Goal: Find specific page/section: Find specific page/section

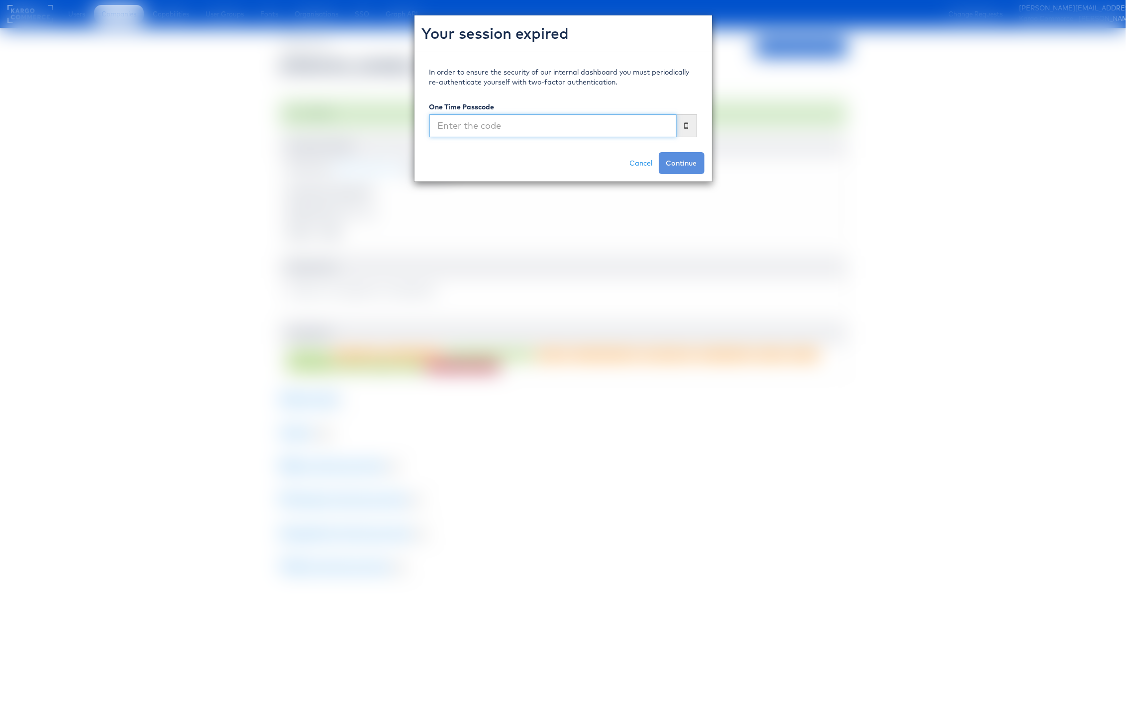
click at [519, 121] on input "text" at bounding box center [552, 125] width 247 height 23
type input "458671"
click at [659, 152] on button "Continue" at bounding box center [682, 163] width 46 height 22
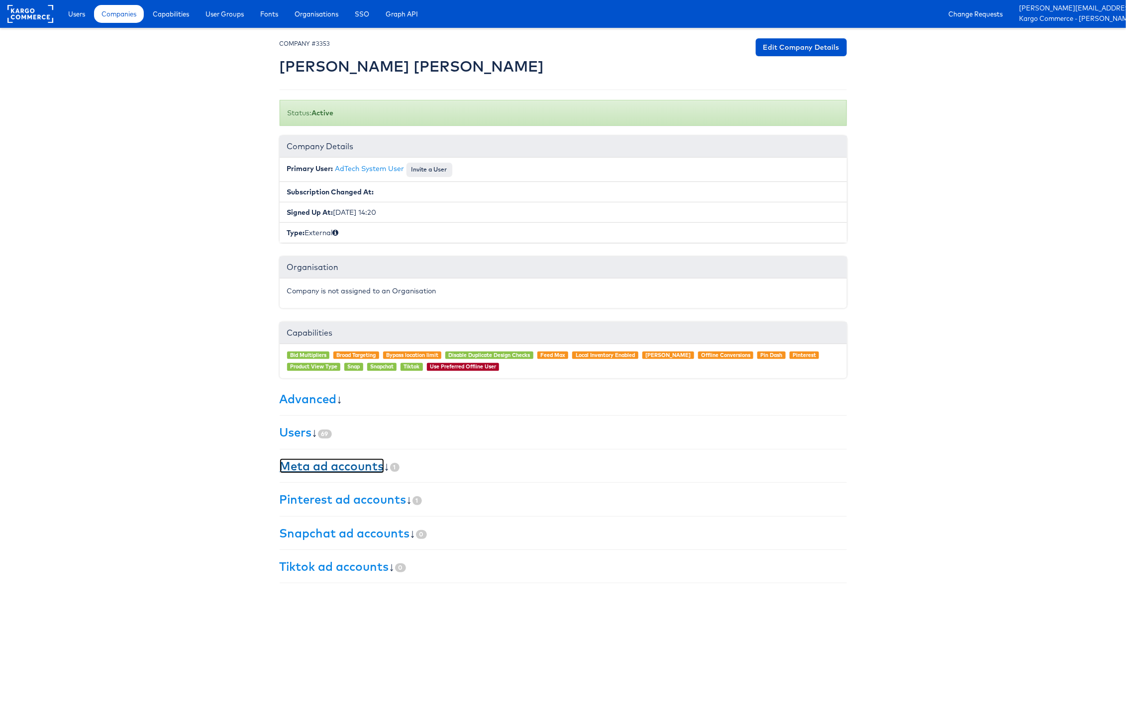
click at [351, 469] on link "Meta ad accounts" at bounding box center [332, 466] width 104 height 15
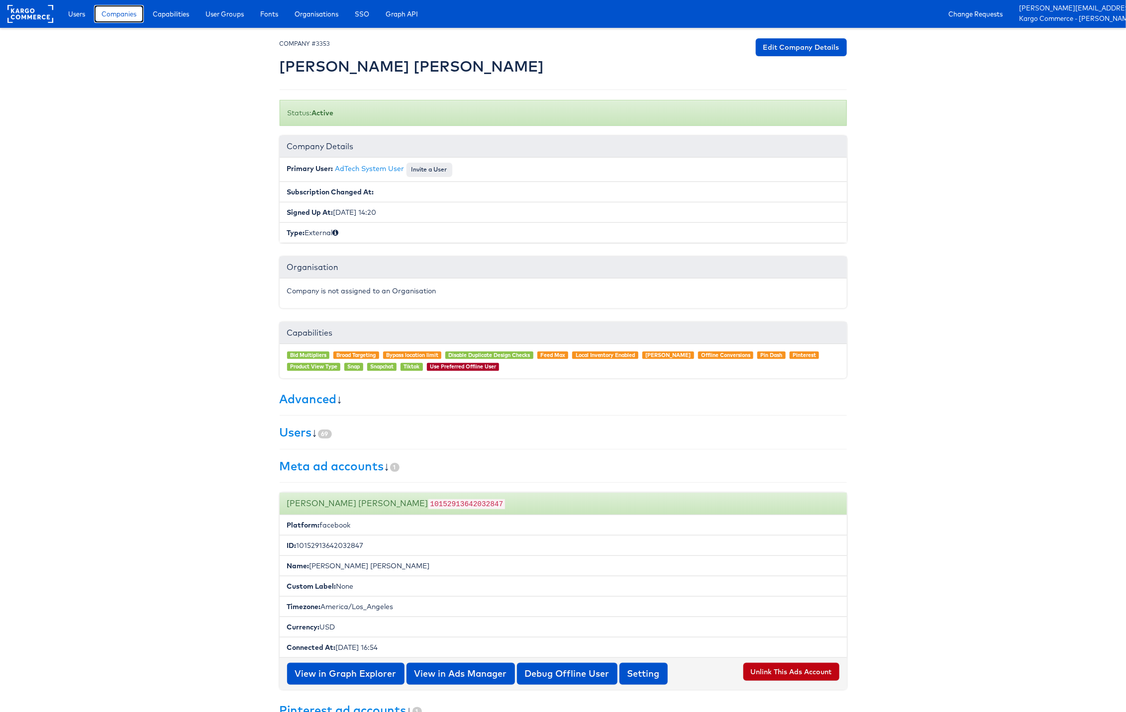
click at [127, 15] on span "Companies" at bounding box center [118, 14] width 35 height 10
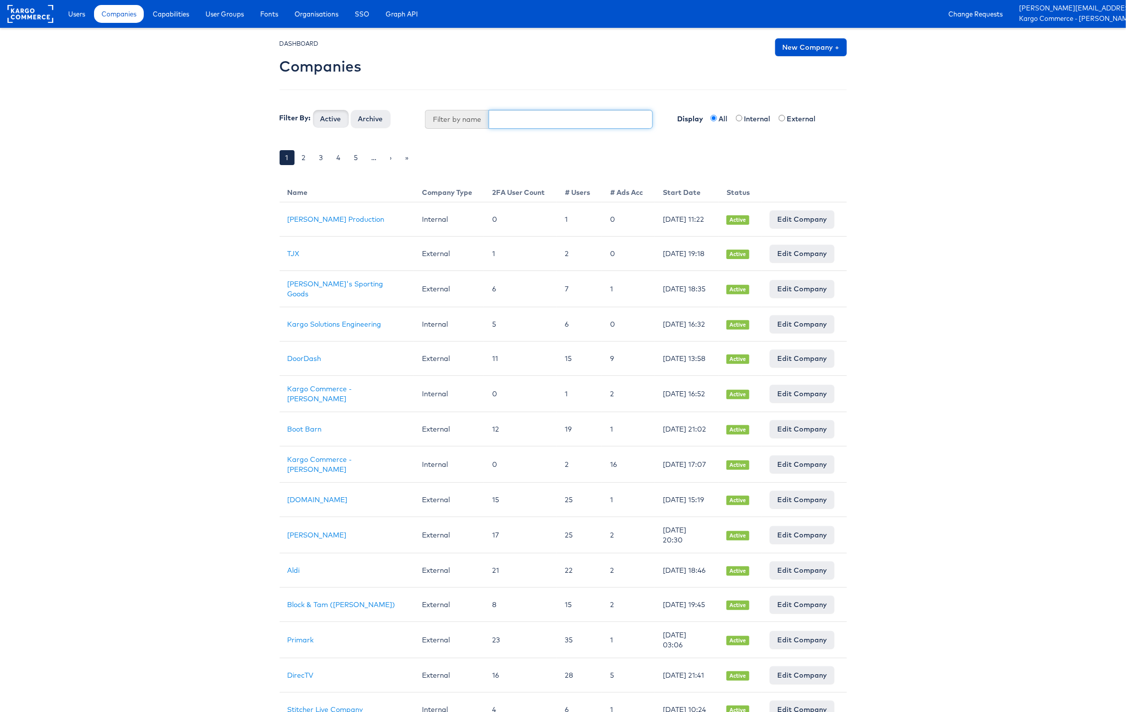
click at [507, 118] on input "text" at bounding box center [570, 119] width 164 height 19
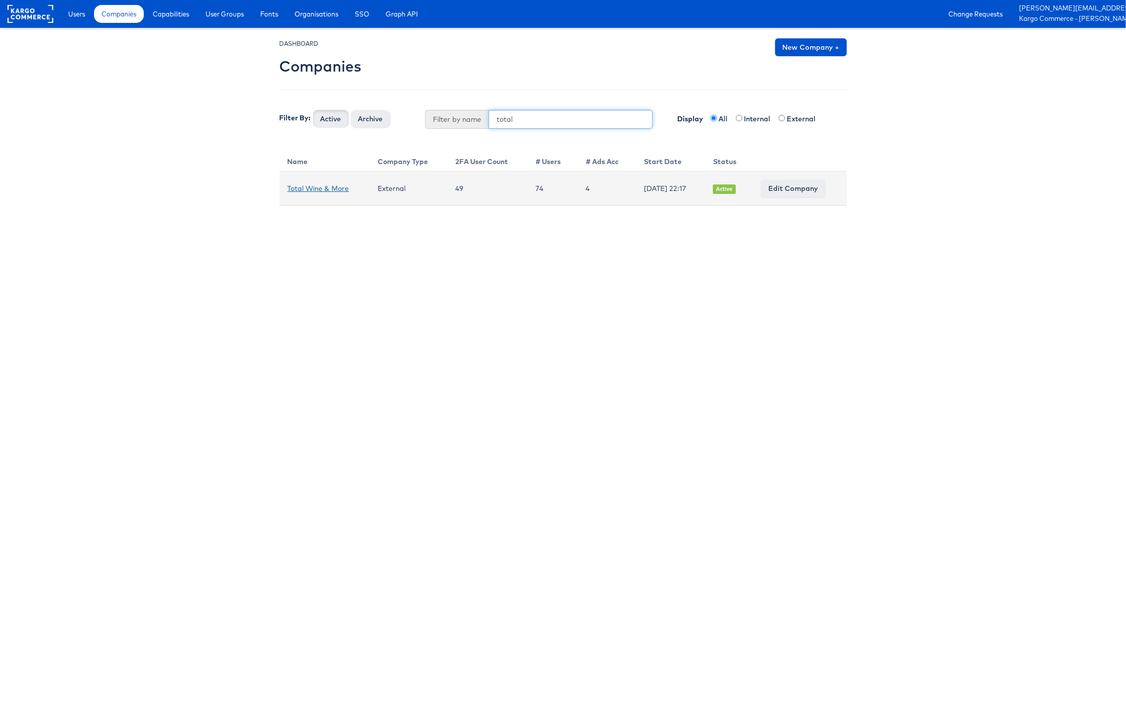
type input "total"
click at [330, 189] on link "Total Wine & More" at bounding box center [318, 188] width 62 height 9
